Goal: Transaction & Acquisition: Purchase product/service

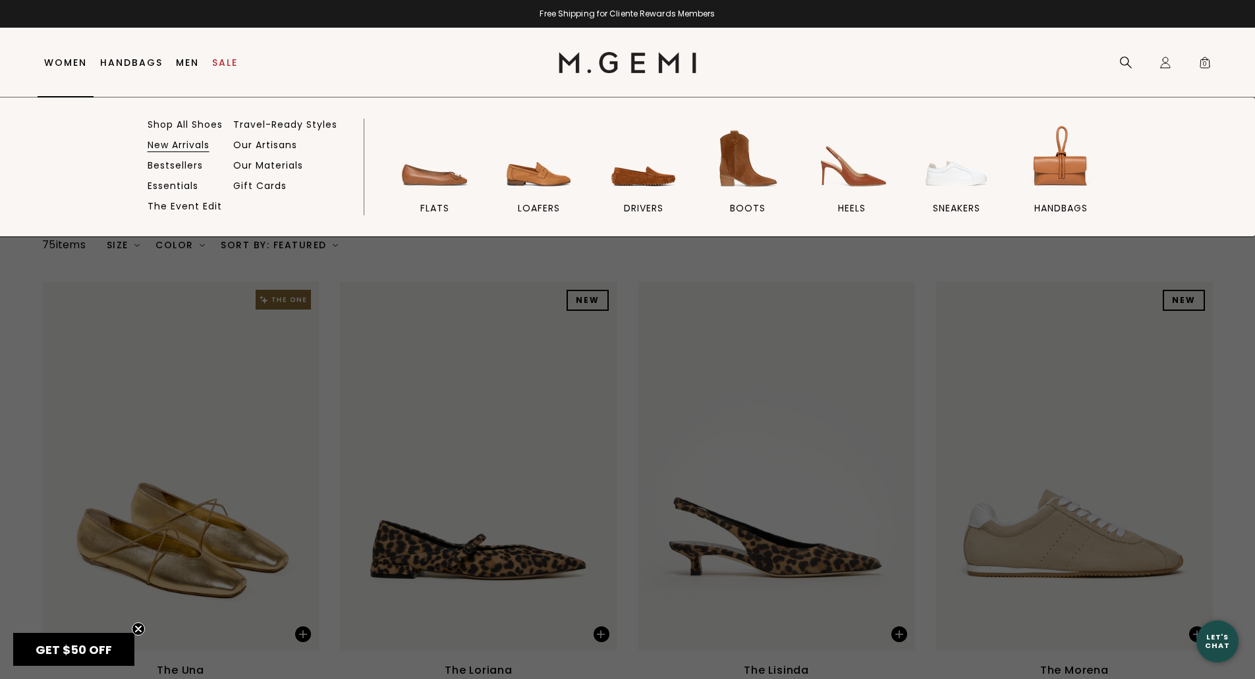
click at [173, 147] on link "New Arrivals" at bounding box center [179, 145] width 62 height 12
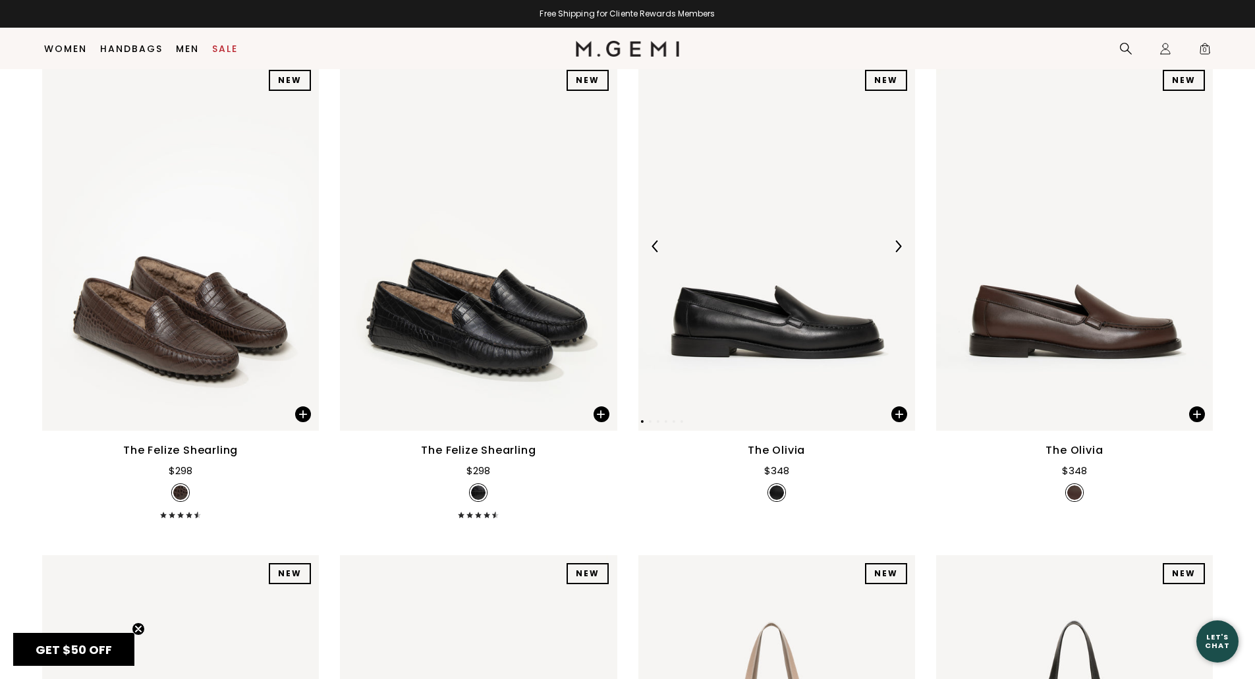
scroll to position [499, 0]
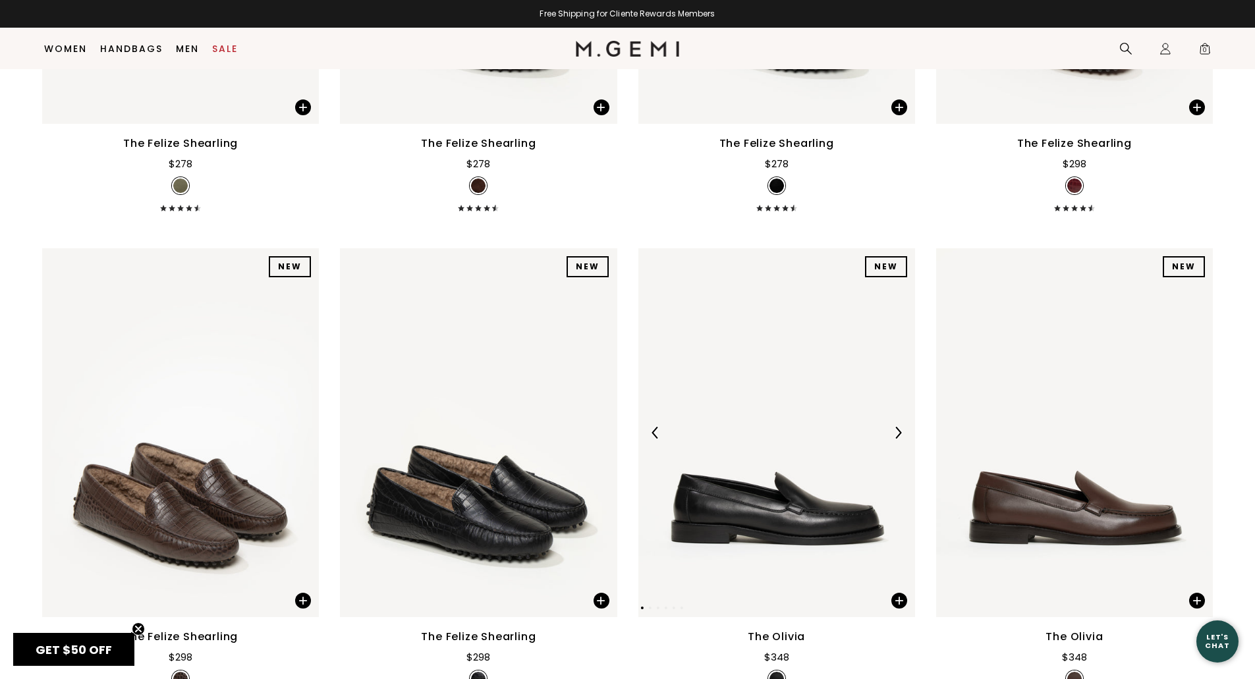
click at [768, 484] on img at bounding box center [776, 432] width 277 height 369
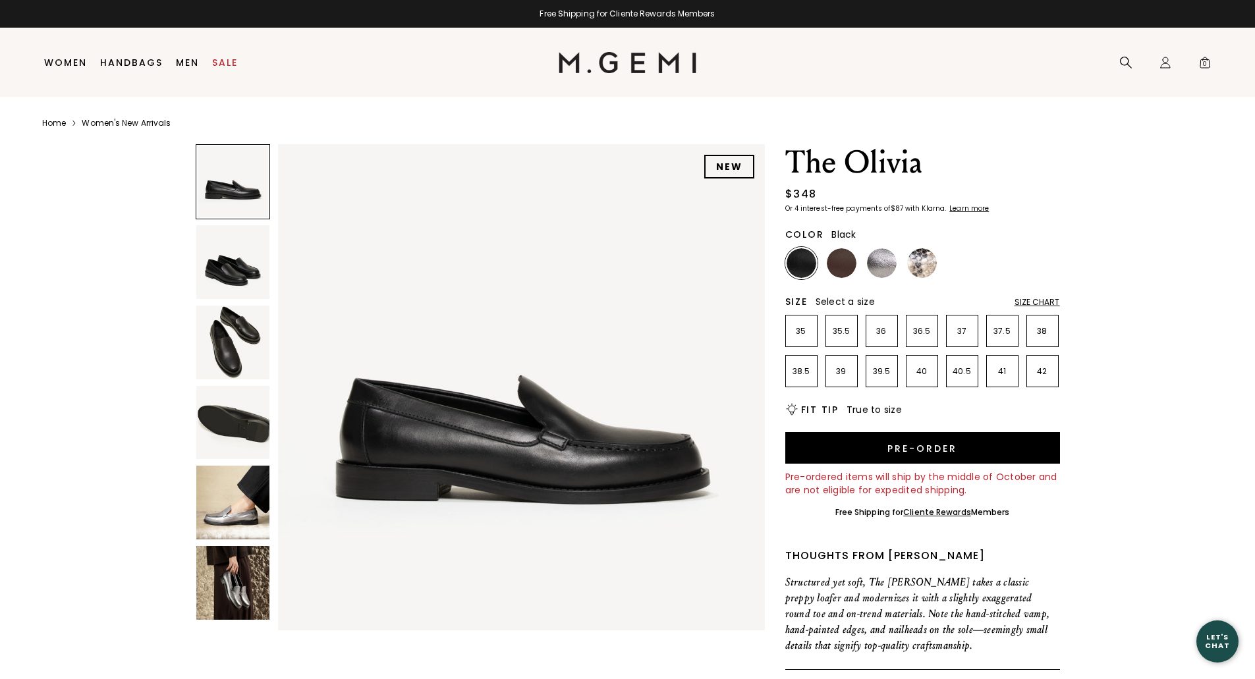
click at [221, 319] on img at bounding box center [233, 343] width 74 height 74
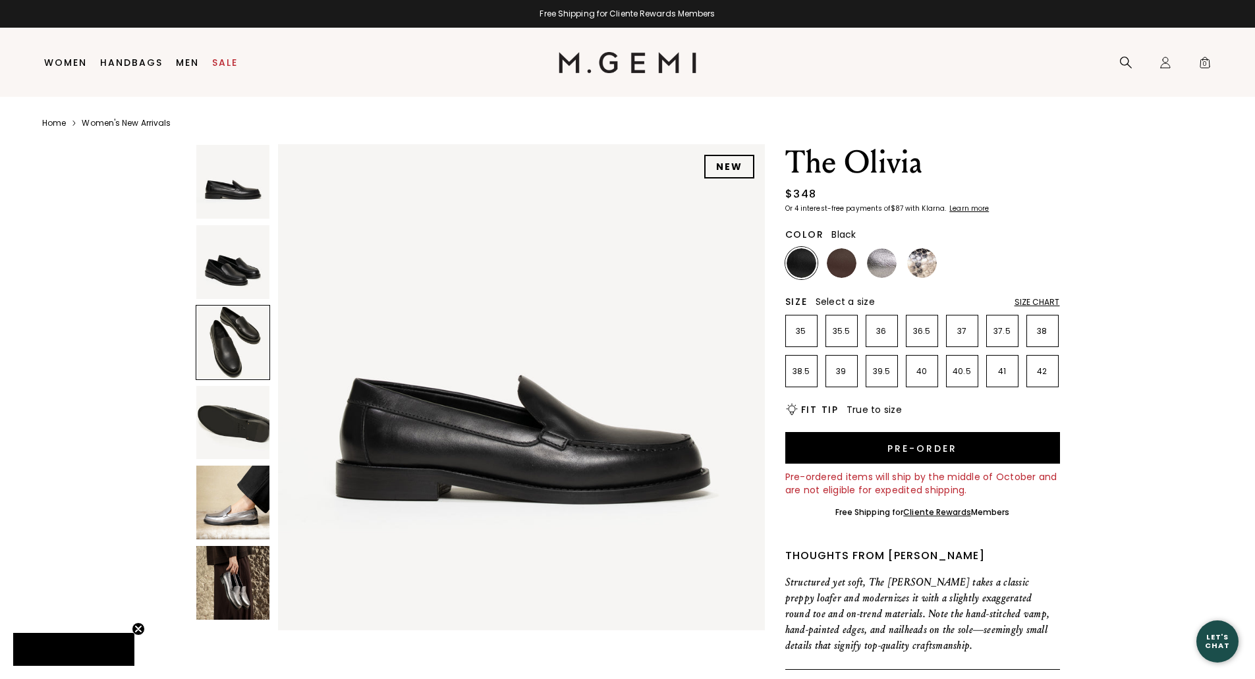
click at [223, 406] on img at bounding box center [233, 423] width 74 height 74
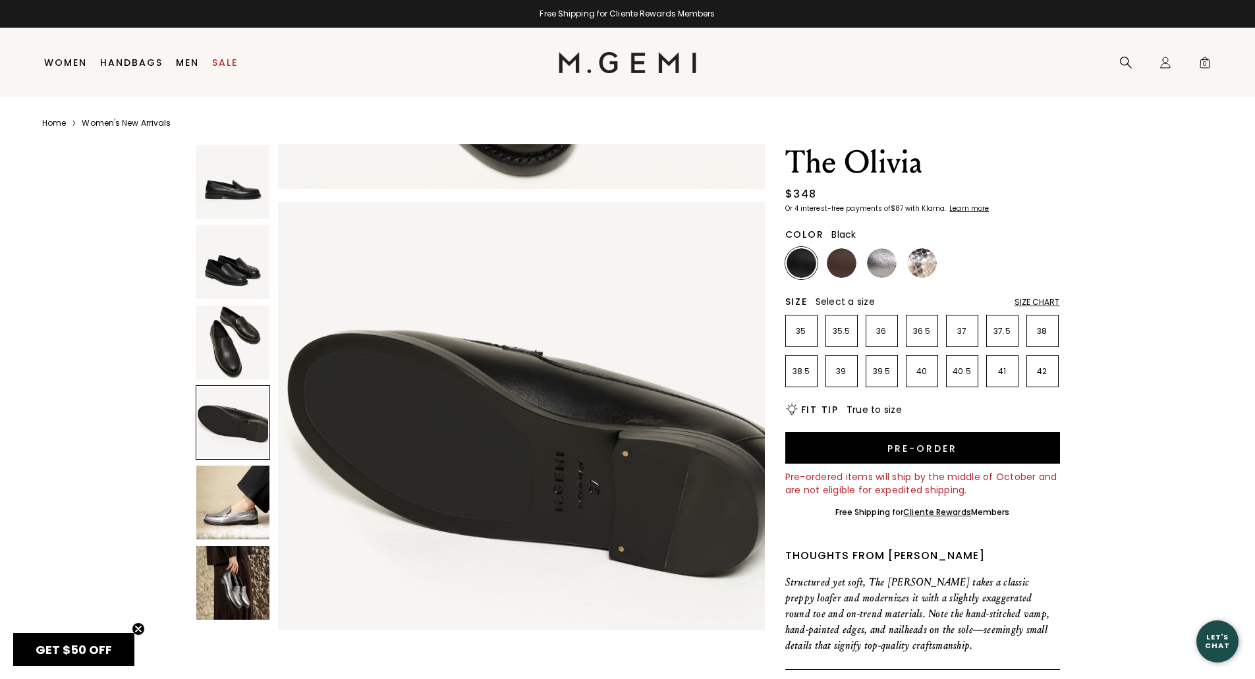
scroll to position [1467, 0]
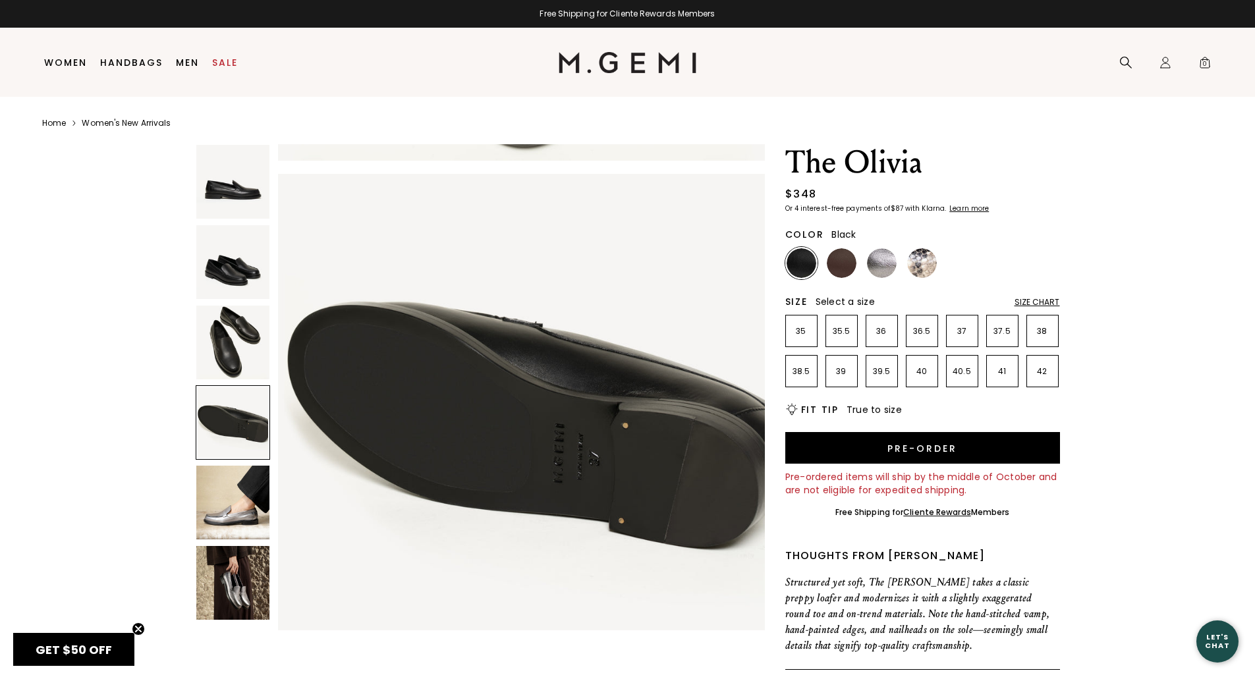
click at [238, 484] on img at bounding box center [233, 503] width 74 height 74
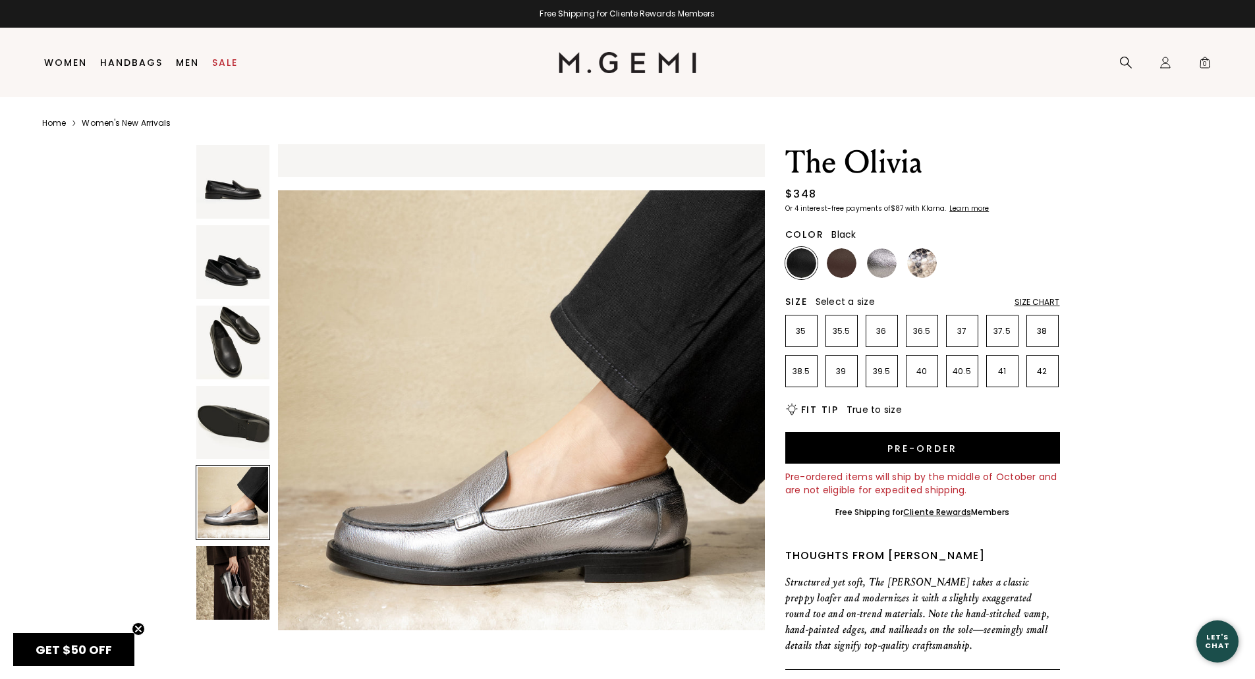
scroll to position [1959, 0]
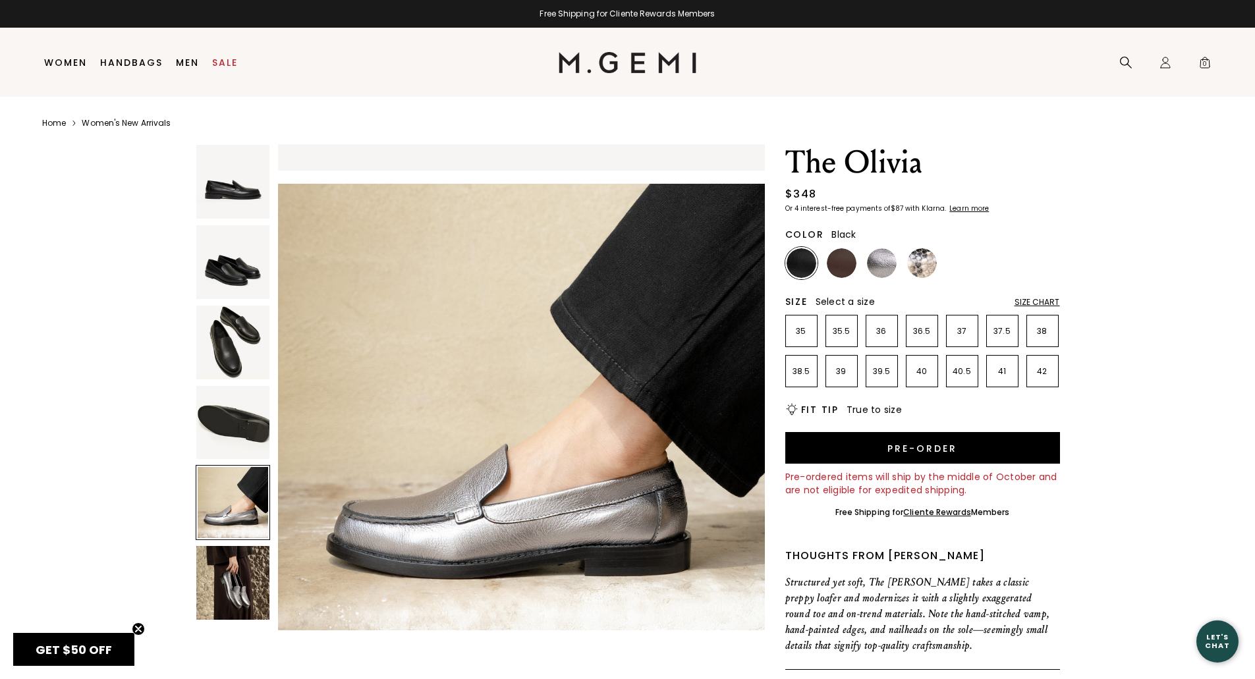
click at [246, 568] on img at bounding box center [233, 583] width 74 height 74
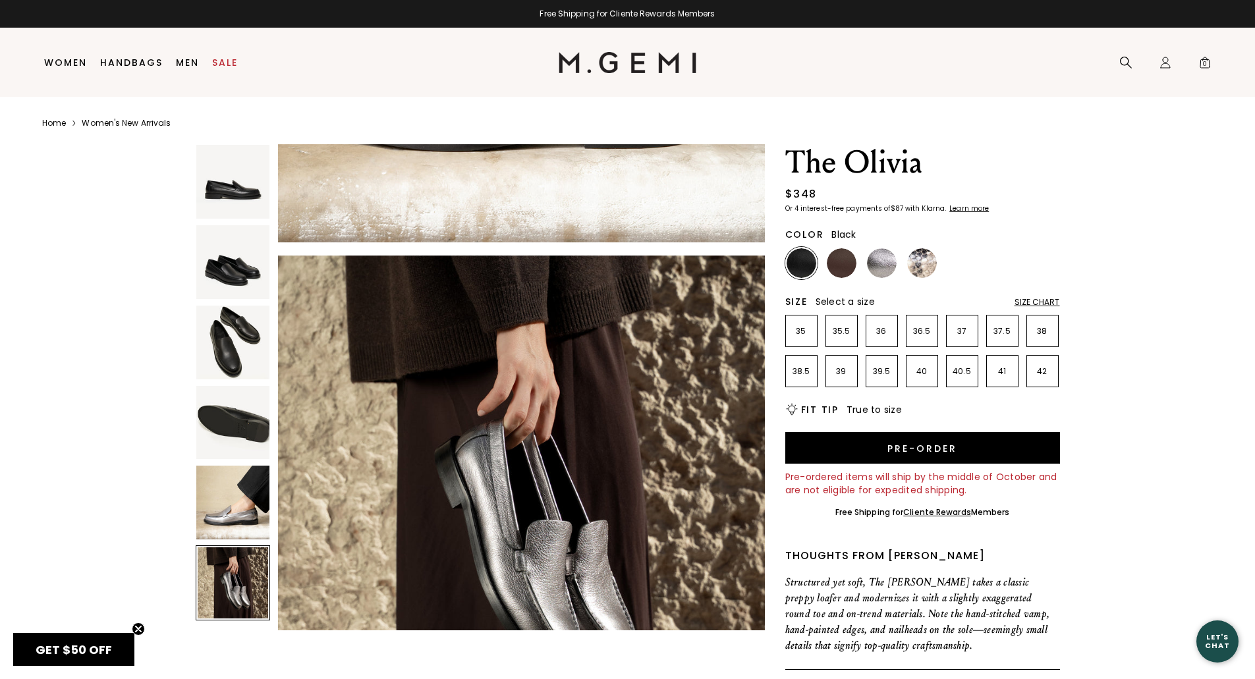
scroll to position [2448, 0]
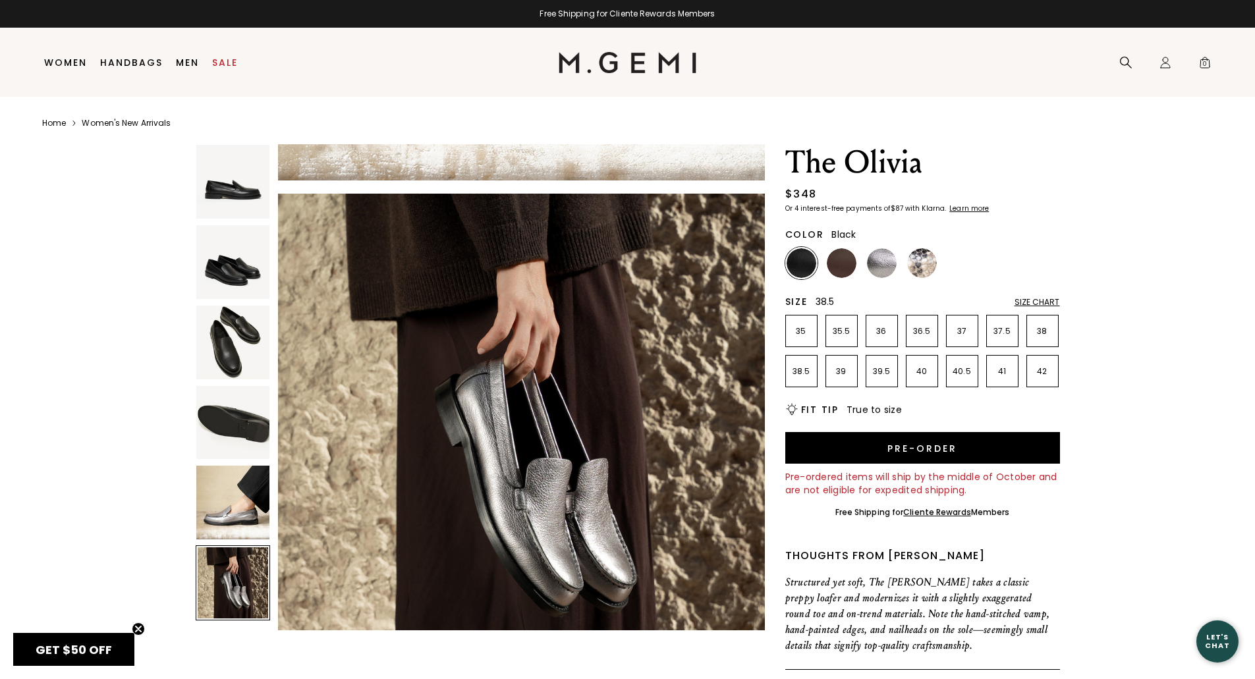
click at [793, 372] on p "38.5" at bounding box center [801, 371] width 31 height 11
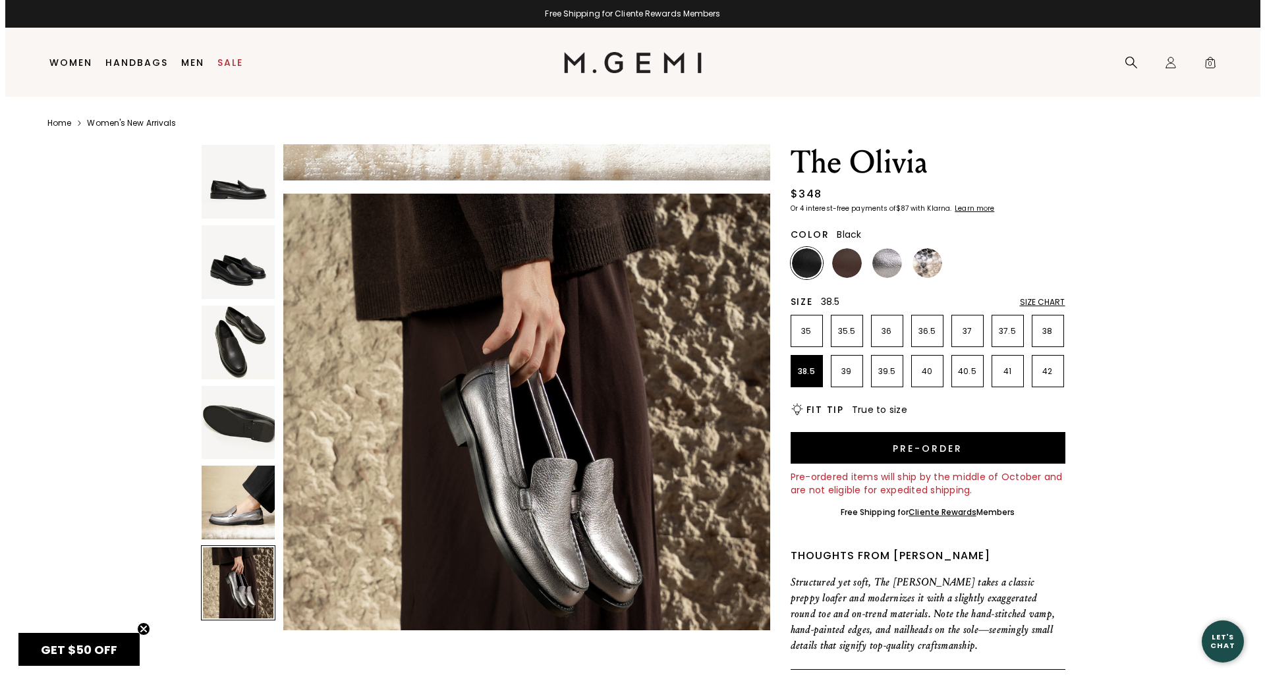
scroll to position [0, 0]
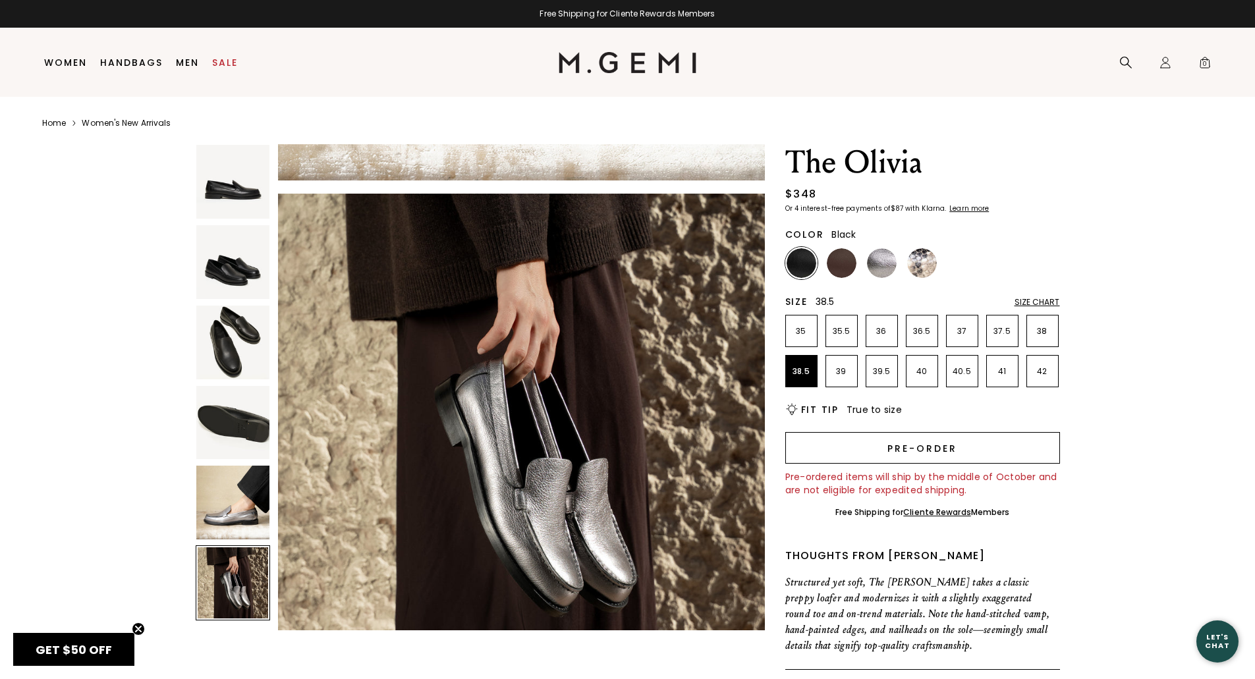
click at [954, 454] on button "Pre-order" at bounding box center [922, 448] width 275 height 32
